Goal: Task Accomplishment & Management: Manage account settings

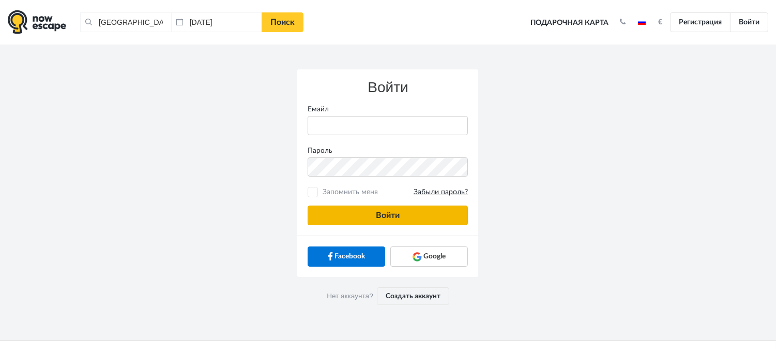
type input "[PERSON_NAME][EMAIL_ADDRESS][DOMAIN_NAME]"
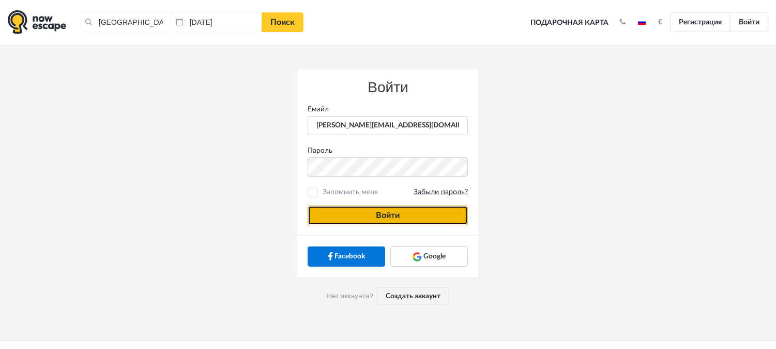
click at [332, 216] on button "Войти" at bounding box center [388, 215] width 160 height 20
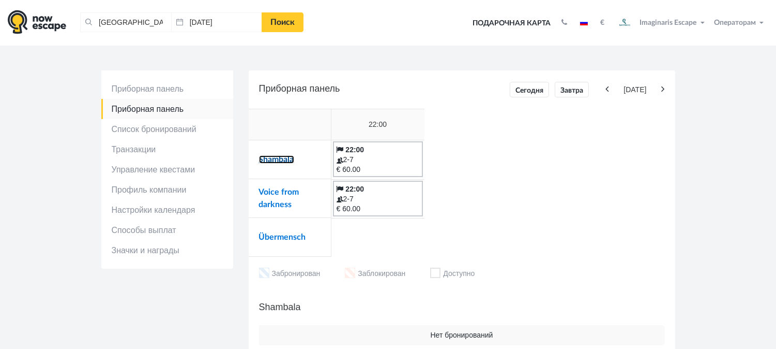
click at [290, 155] on link "Shambala" at bounding box center [276, 159] width 35 height 8
click at [270, 192] on link "Voice from darkness" at bounding box center [279, 198] width 40 height 21
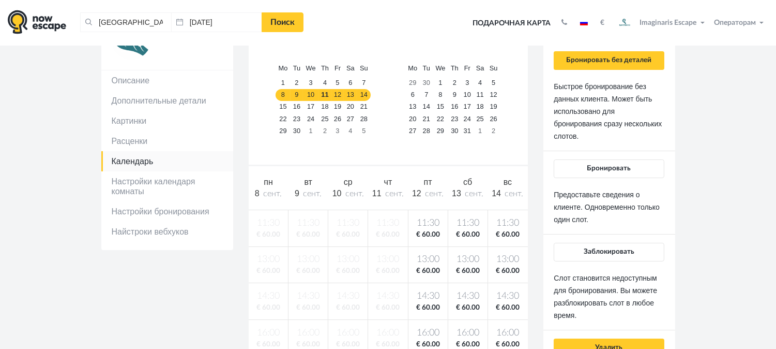
scroll to position [115, 0]
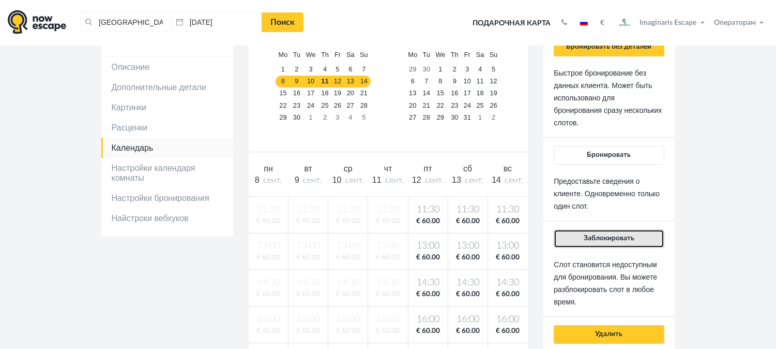
click at [606, 242] on button "Заблокировать" at bounding box center [609, 238] width 110 height 19
drag, startPoint x: 624, startPoint y: 236, endPoint x: 378, endPoint y: 156, distance: 259.1
click at [623, 236] on span "Заблокировать" at bounding box center [609, 237] width 51 height 7
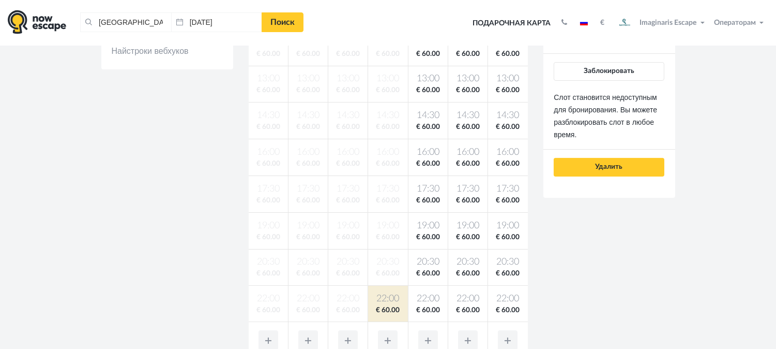
scroll to position [172, 0]
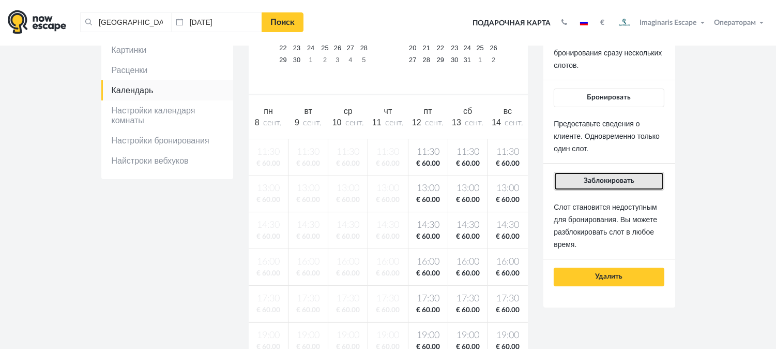
click at [614, 183] on span "Заблокировать" at bounding box center [609, 180] width 51 height 7
click at [606, 185] on button "Заблокировать" at bounding box center [609, 181] width 110 height 19
